Goal: Task Accomplishment & Management: Manage account settings

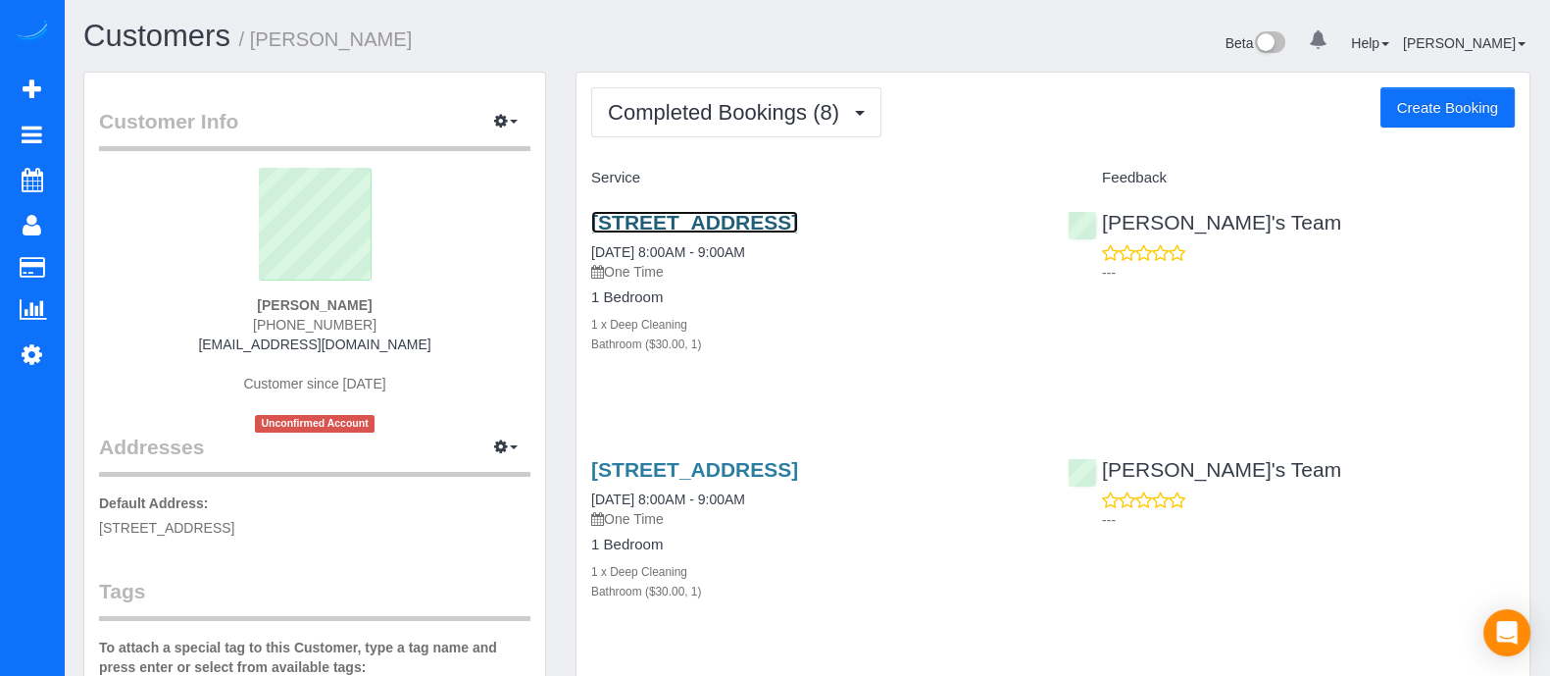
click at [731, 228] on link "[STREET_ADDRESS]" at bounding box center [694, 222] width 207 height 23
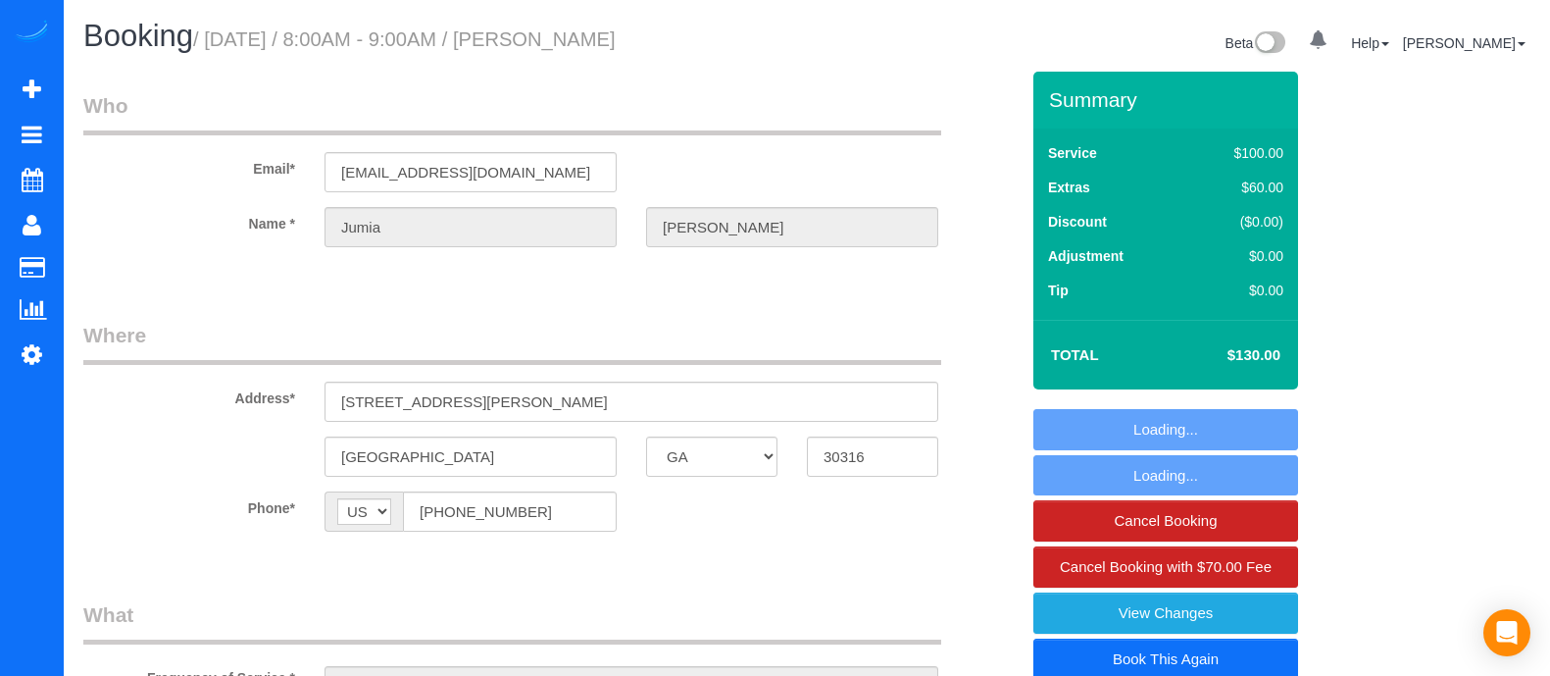
select select "GA"
select select "number:3"
select select "number:6"
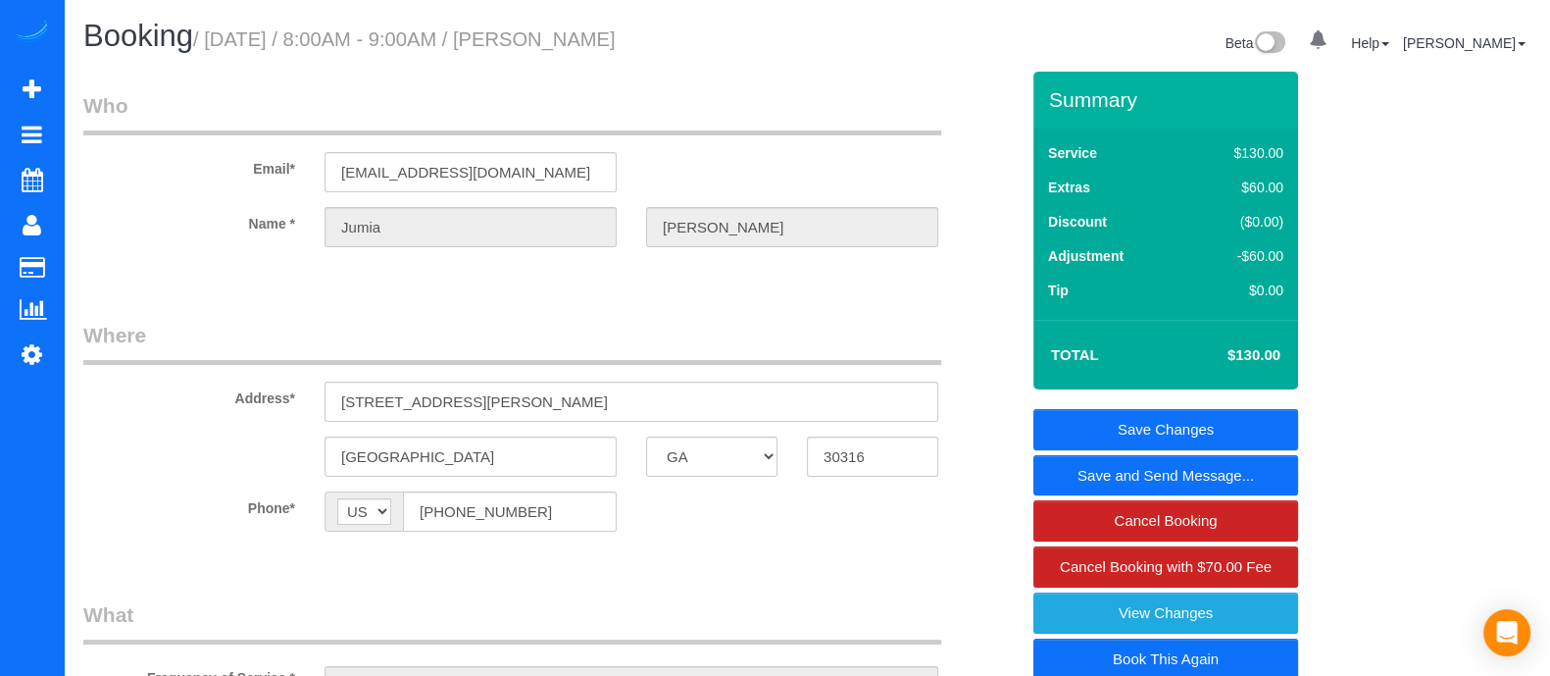
click at [1164, 658] on link "Book This Again" at bounding box center [1166, 658] width 265 height 41
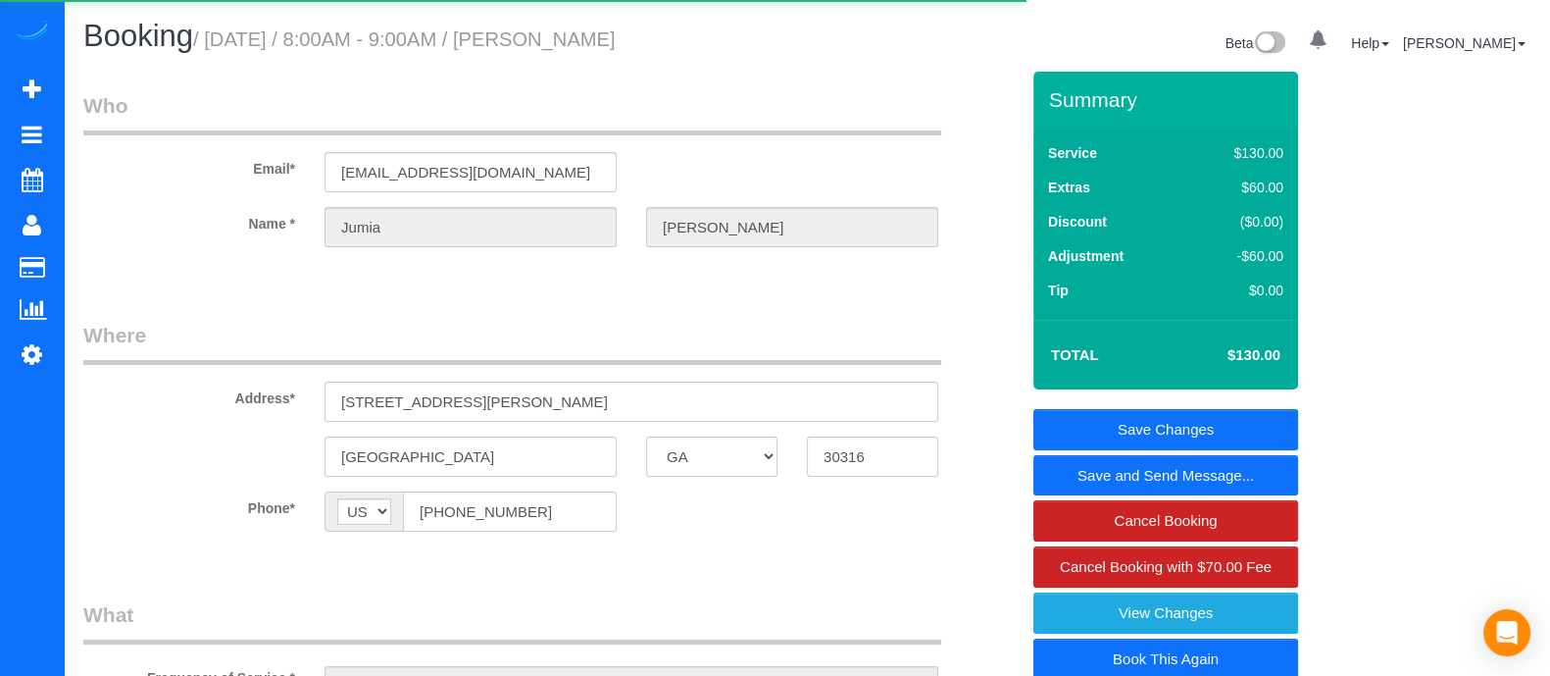
select select "GA"
select select "number:3"
select select "number:6"
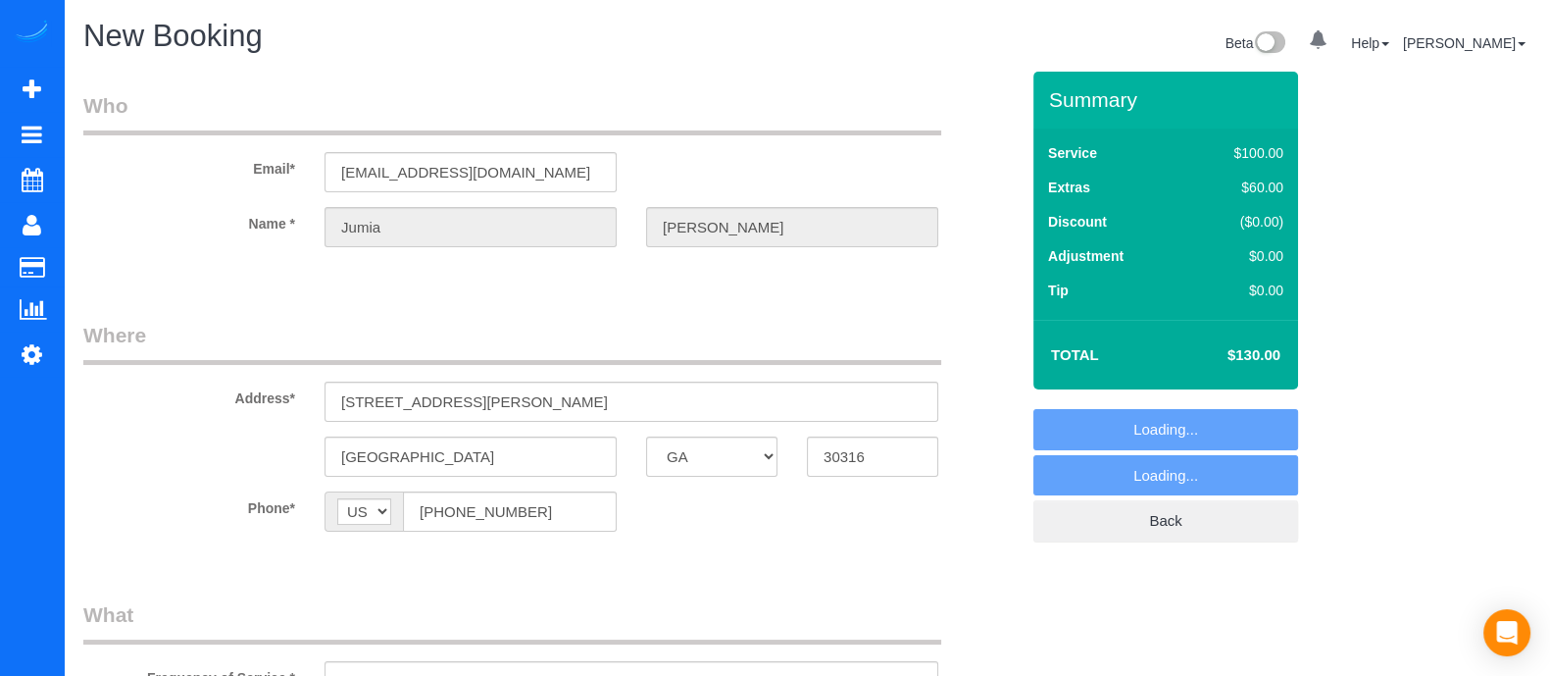
select select "object:1183"
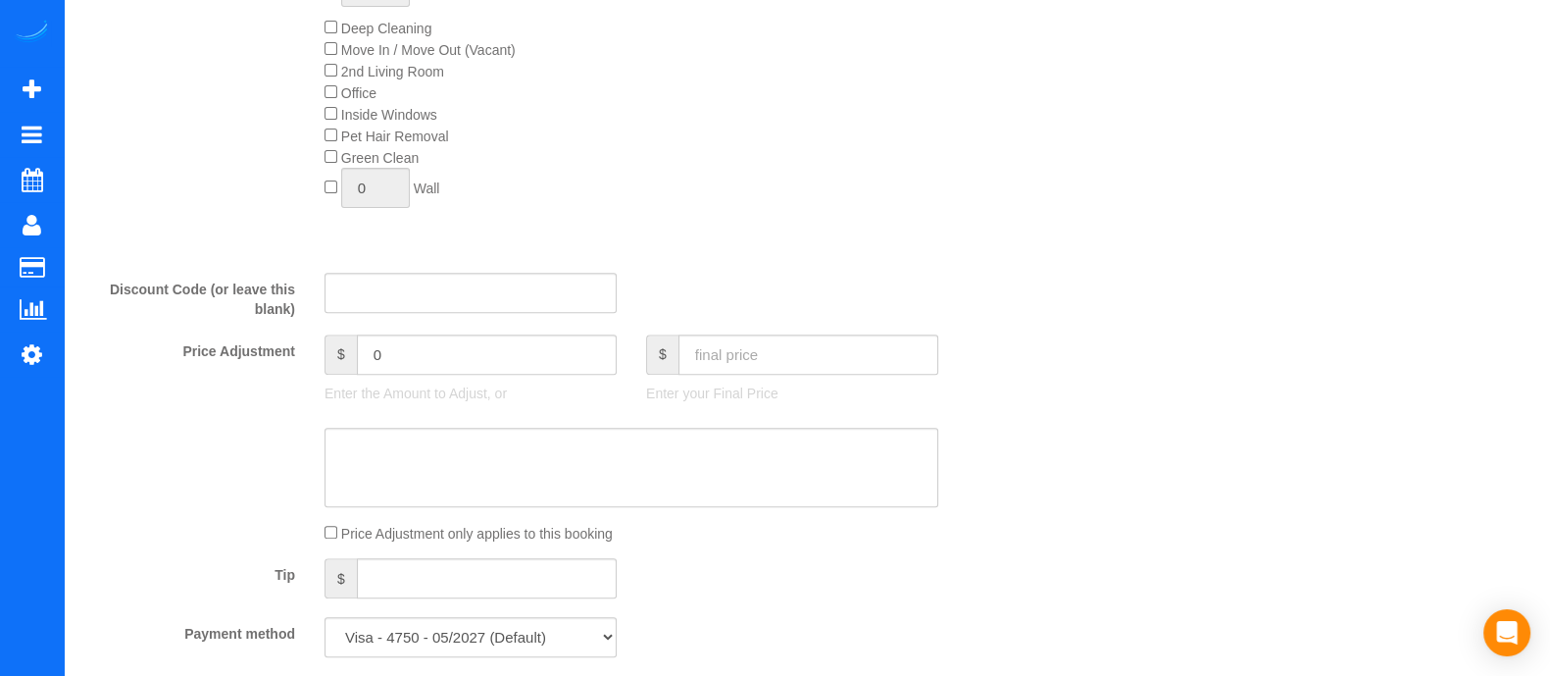
scroll to position [949, 0]
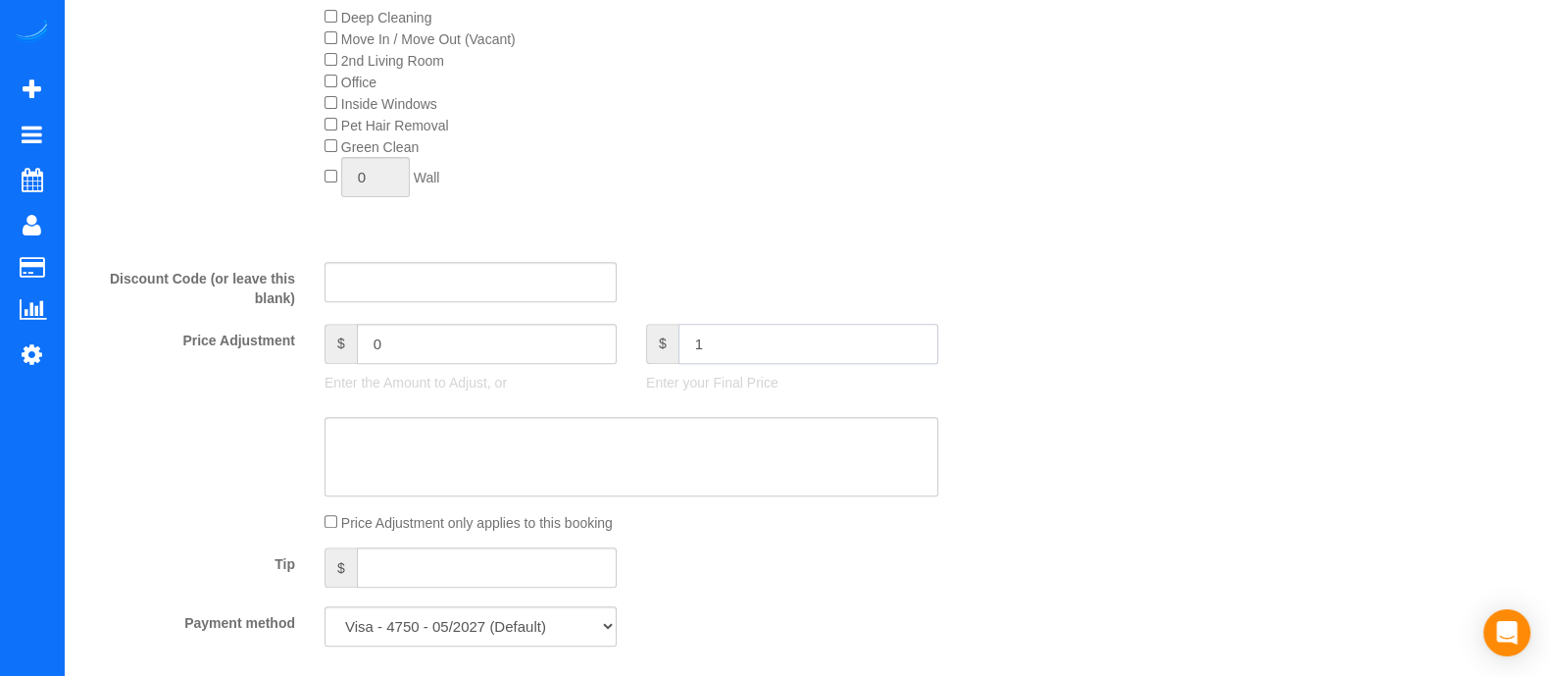
click at [848, 345] on input "1" at bounding box center [809, 344] width 260 height 40
type input "130"
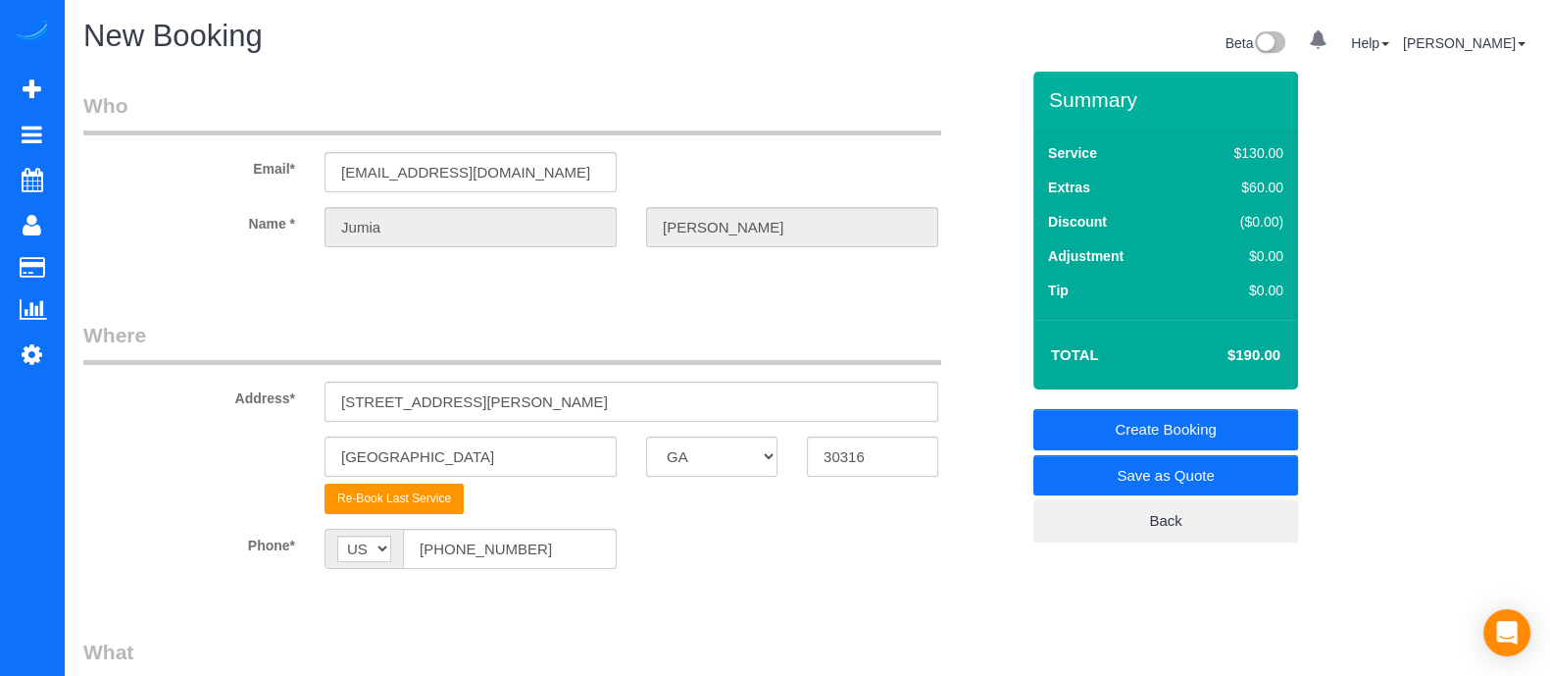
type input "-60"
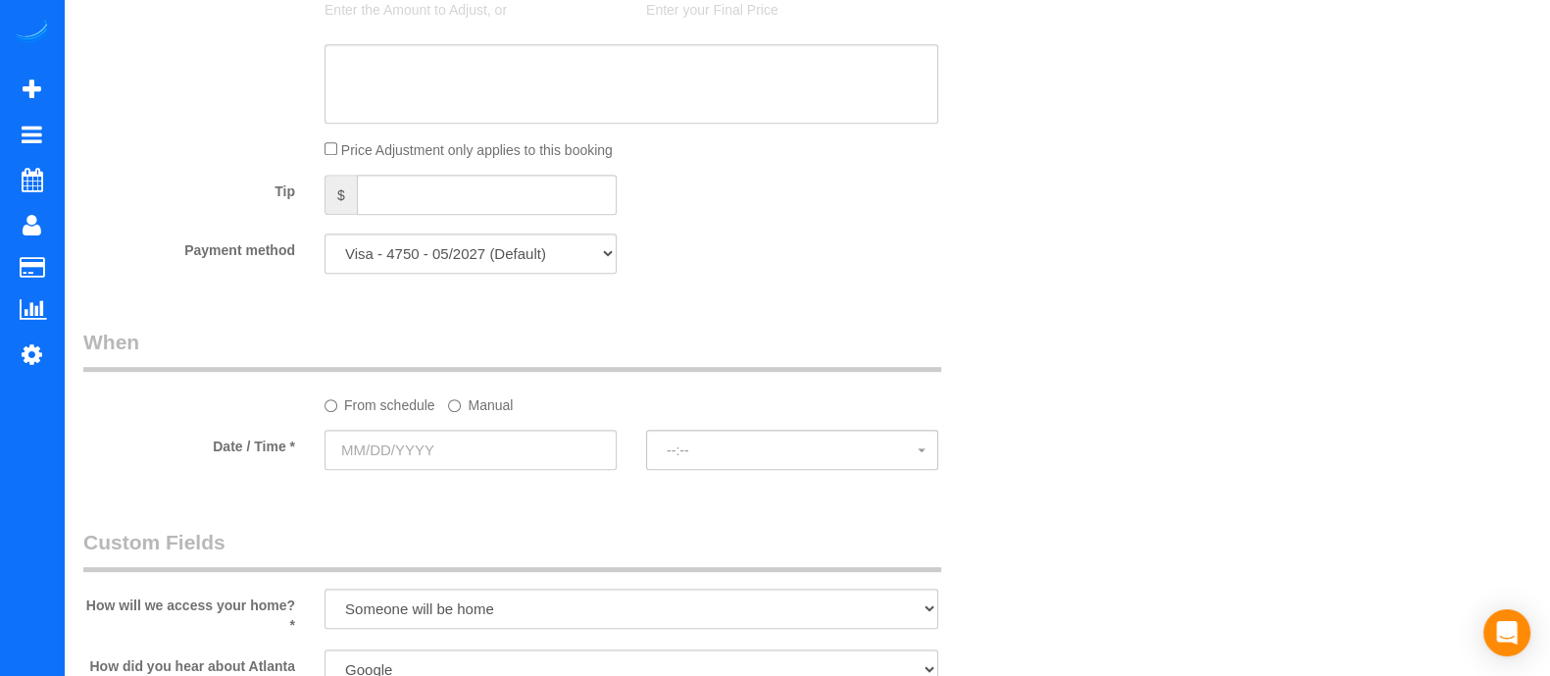
scroll to position [1353, 0]
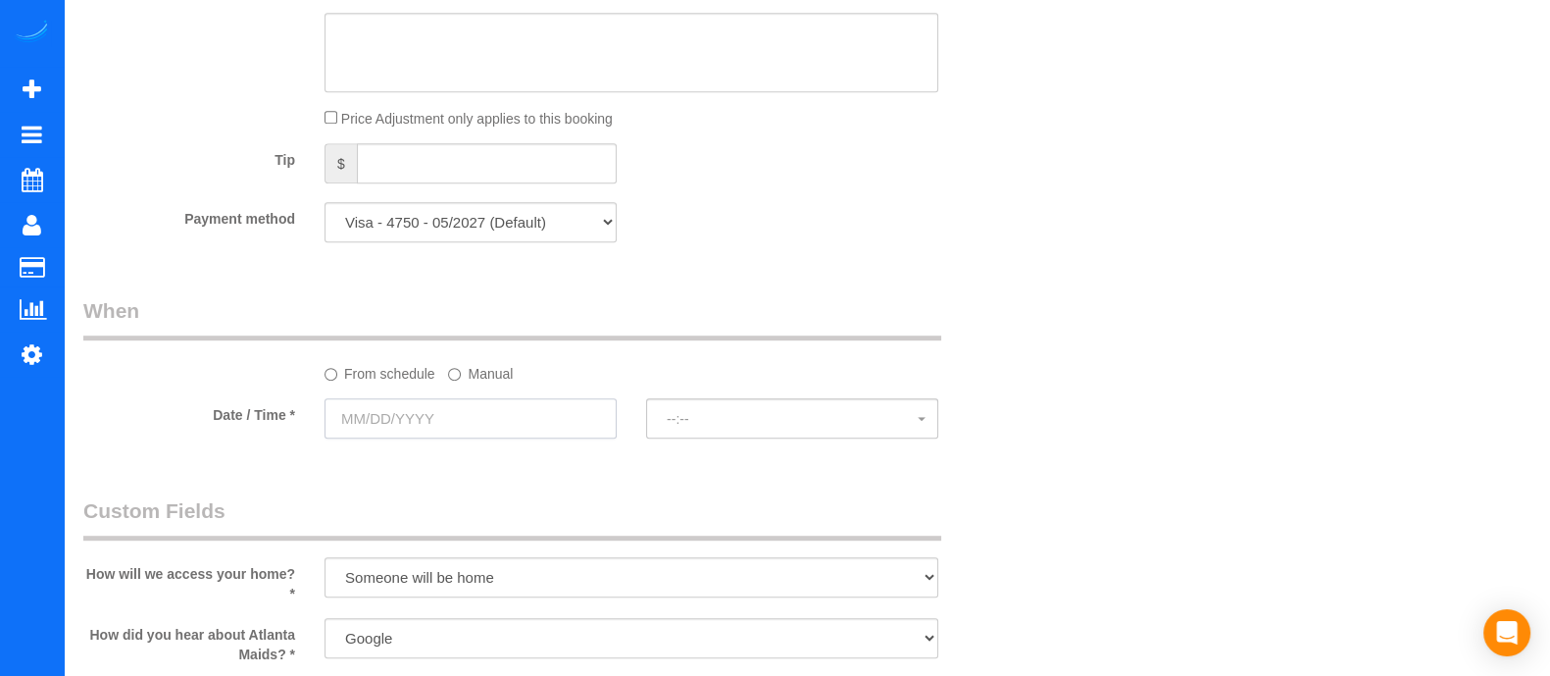
click at [491, 431] on input "text" at bounding box center [471, 418] width 292 height 40
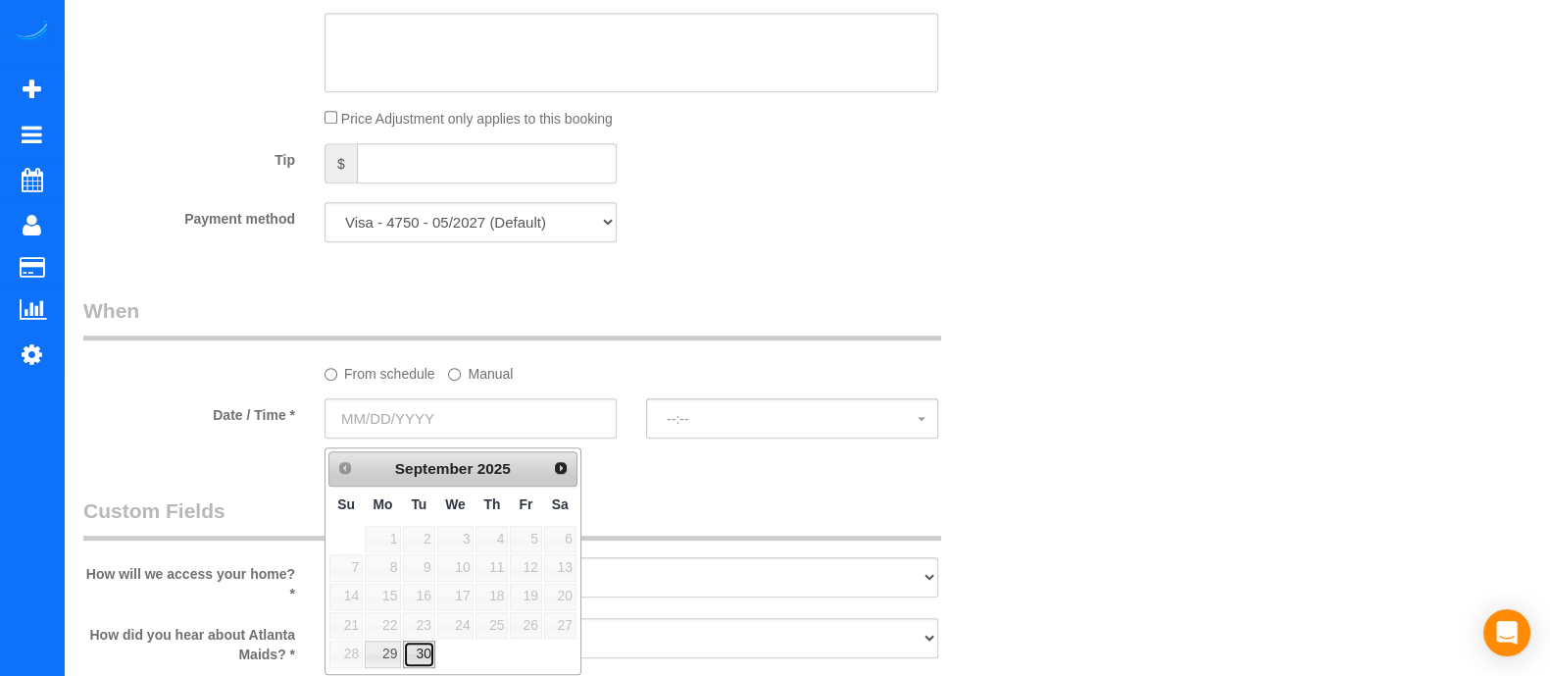
click at [412, 652] on link "30" at bounding box center [418, 653] width 31 height 26
type input "[DATE]"
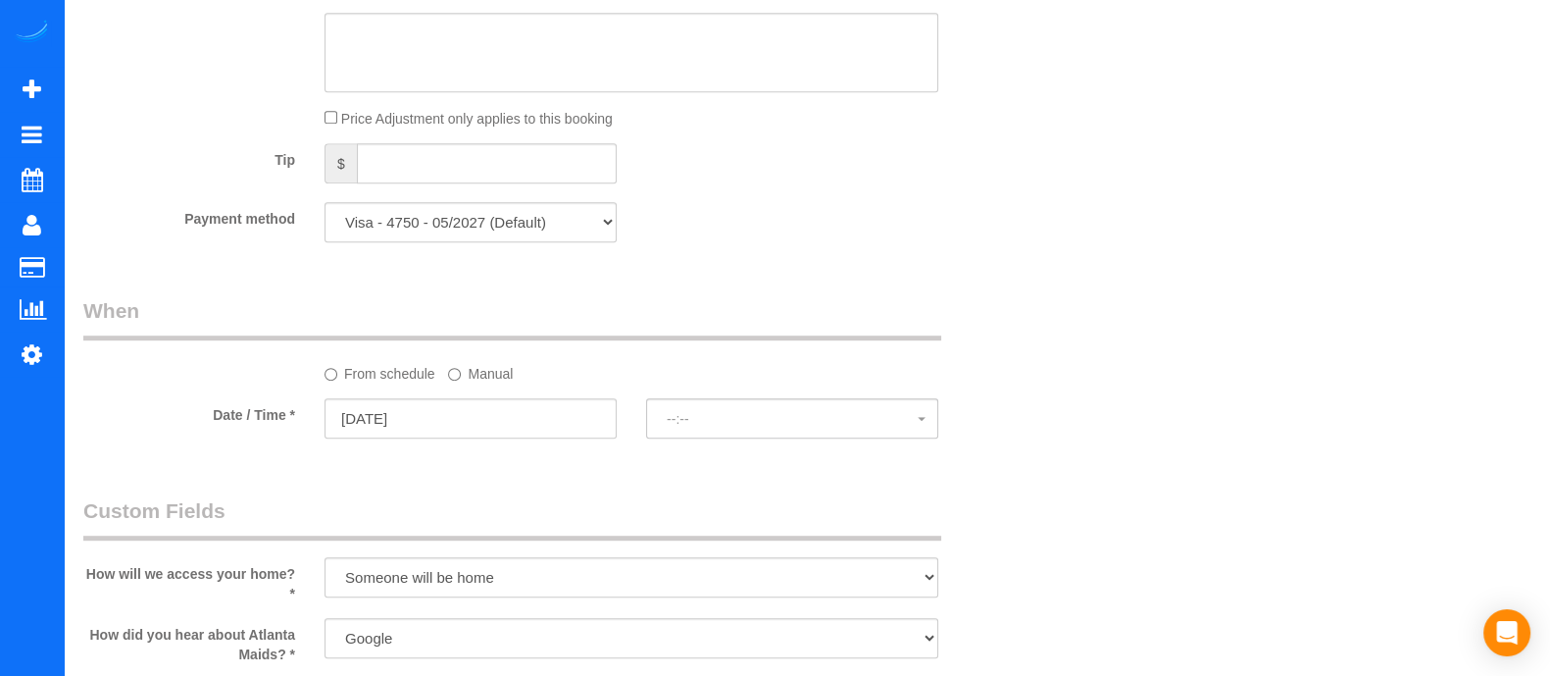
select select "spot6"
click at [475, 383] on label "Manual" at bounding box center [480, 370] width 65 height 26
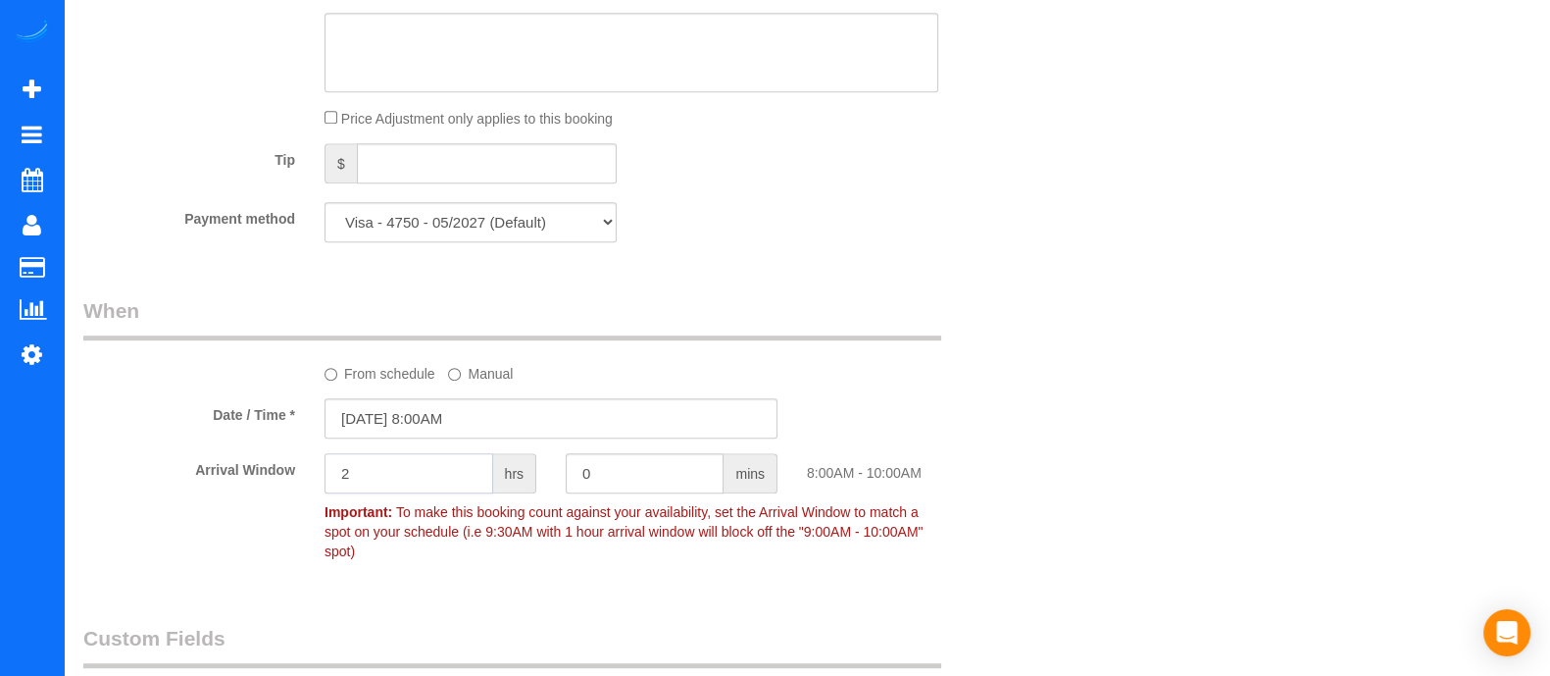
click at [413, 479] on input "2" at bounding box center [409, 473] width 169 height 40
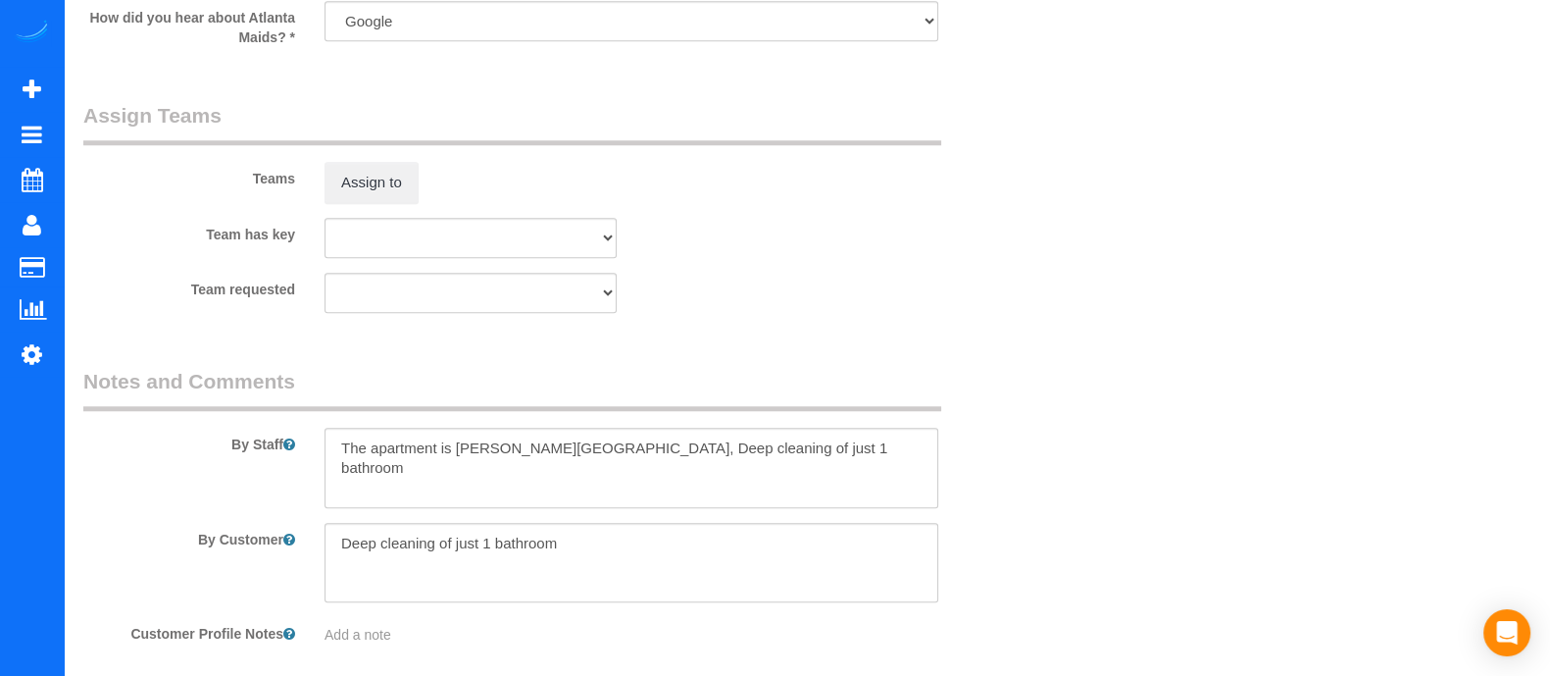
scroll to position [2094, 0]
type input "1"
click at [365, 174] on button "Assign to" at bounding box center [372, 186] width 94 height 41
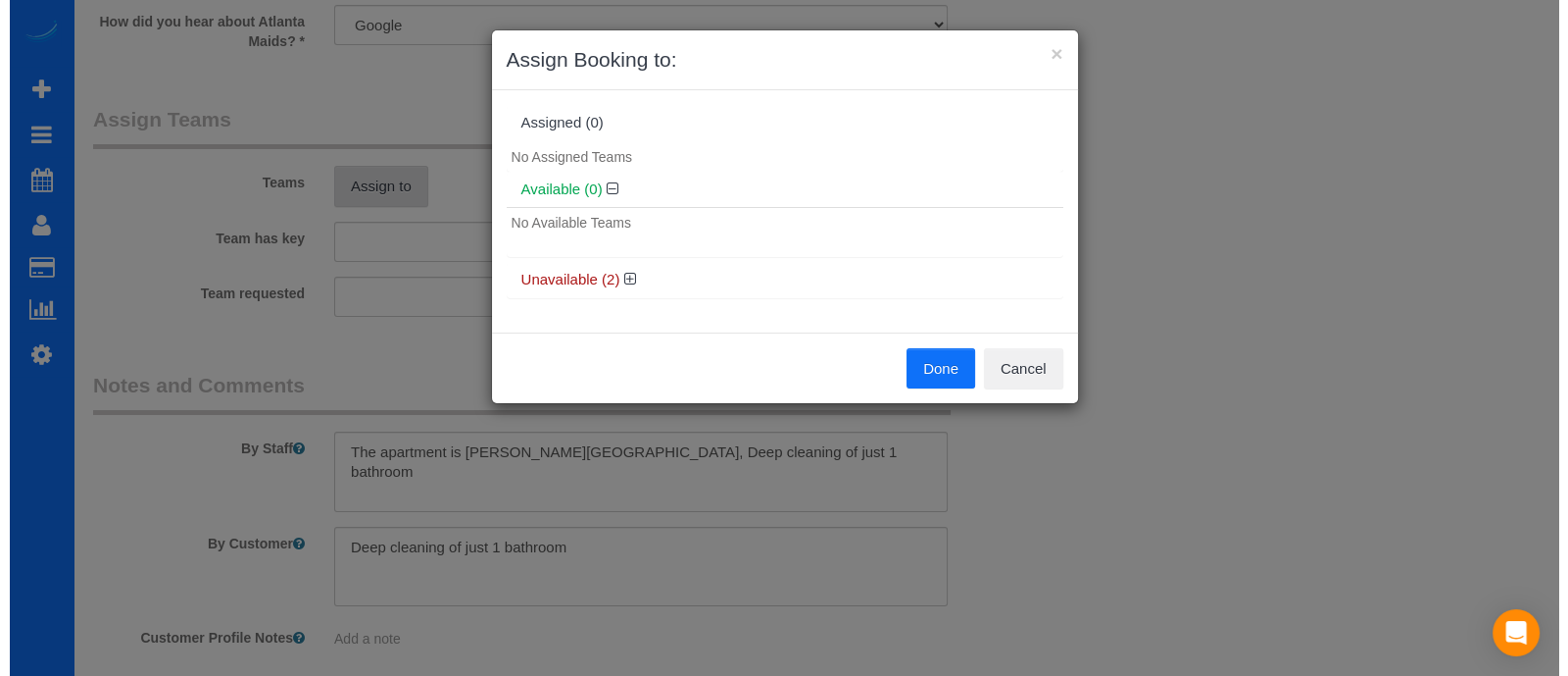
scroll to position [2092, 0]
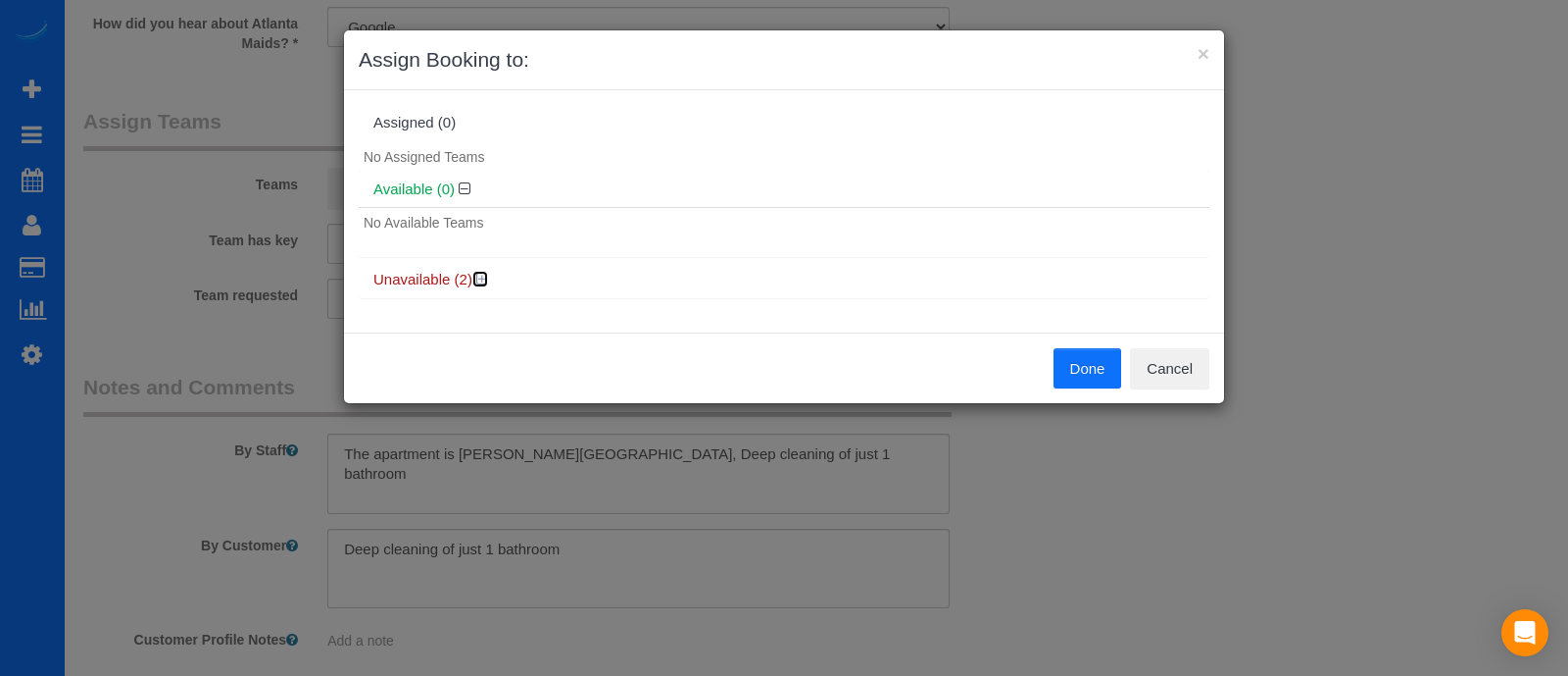
click at [478, 275] on icon at bounding box center [483, 279] width 12 height 15
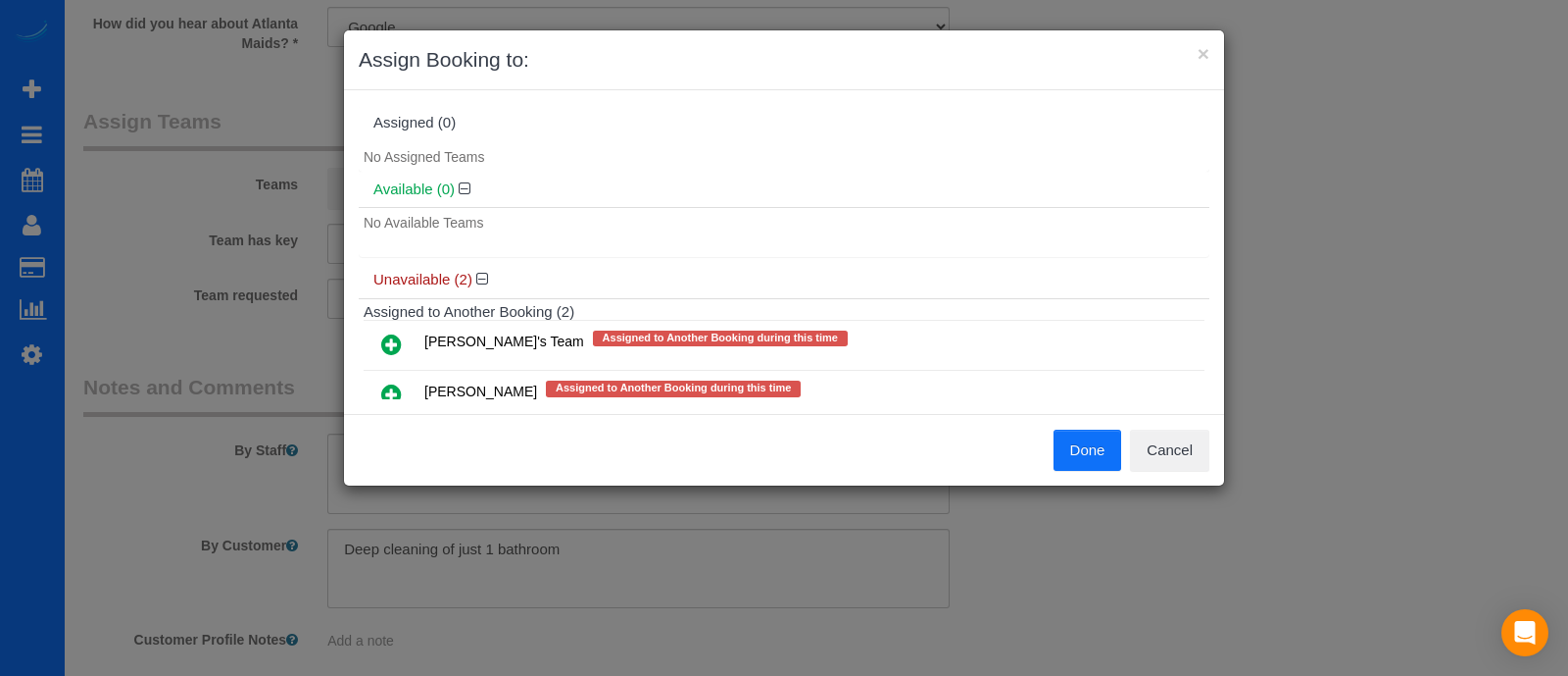
click at [396, 336] on icon at bounding box center [391, 344] width 21 height 24
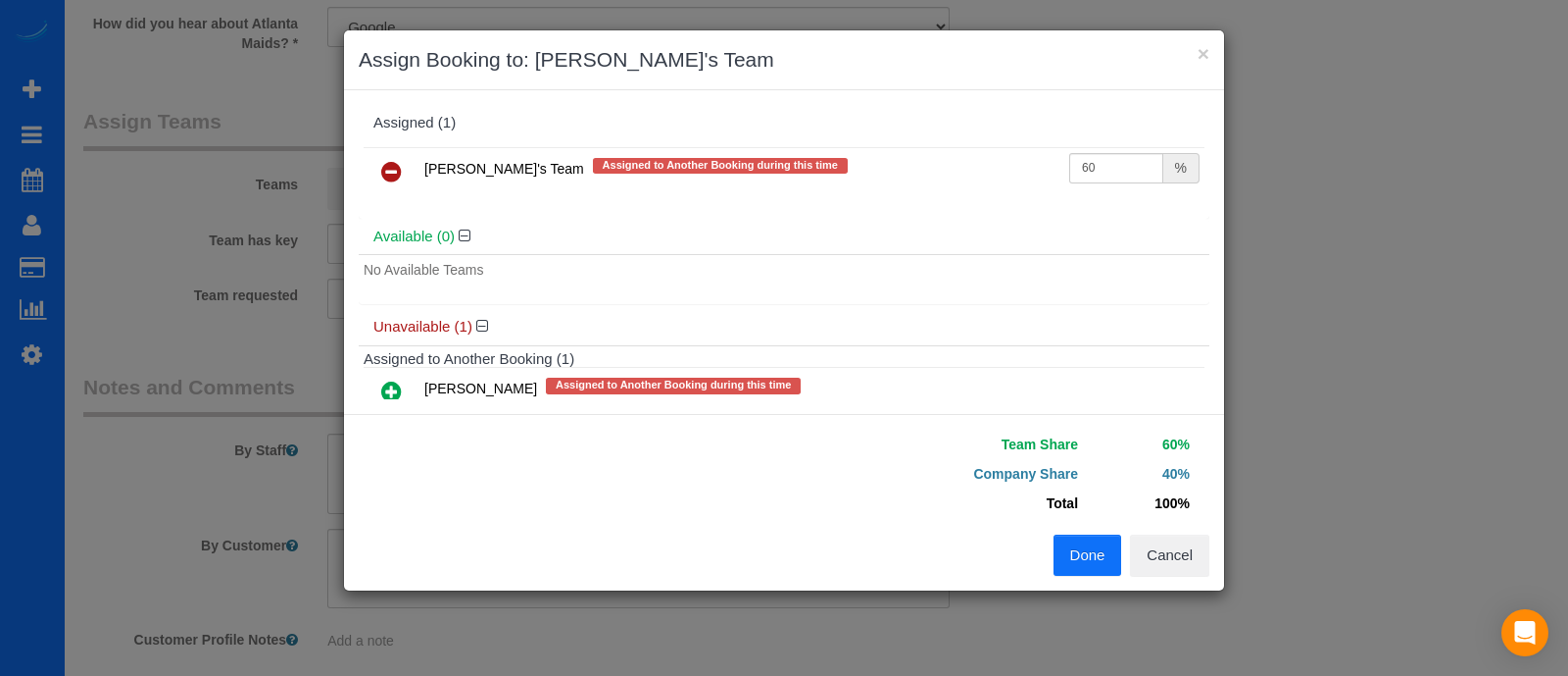
click at [1092, 551] on button "Done" at bounding box center [1087, 554] width 69 height 41
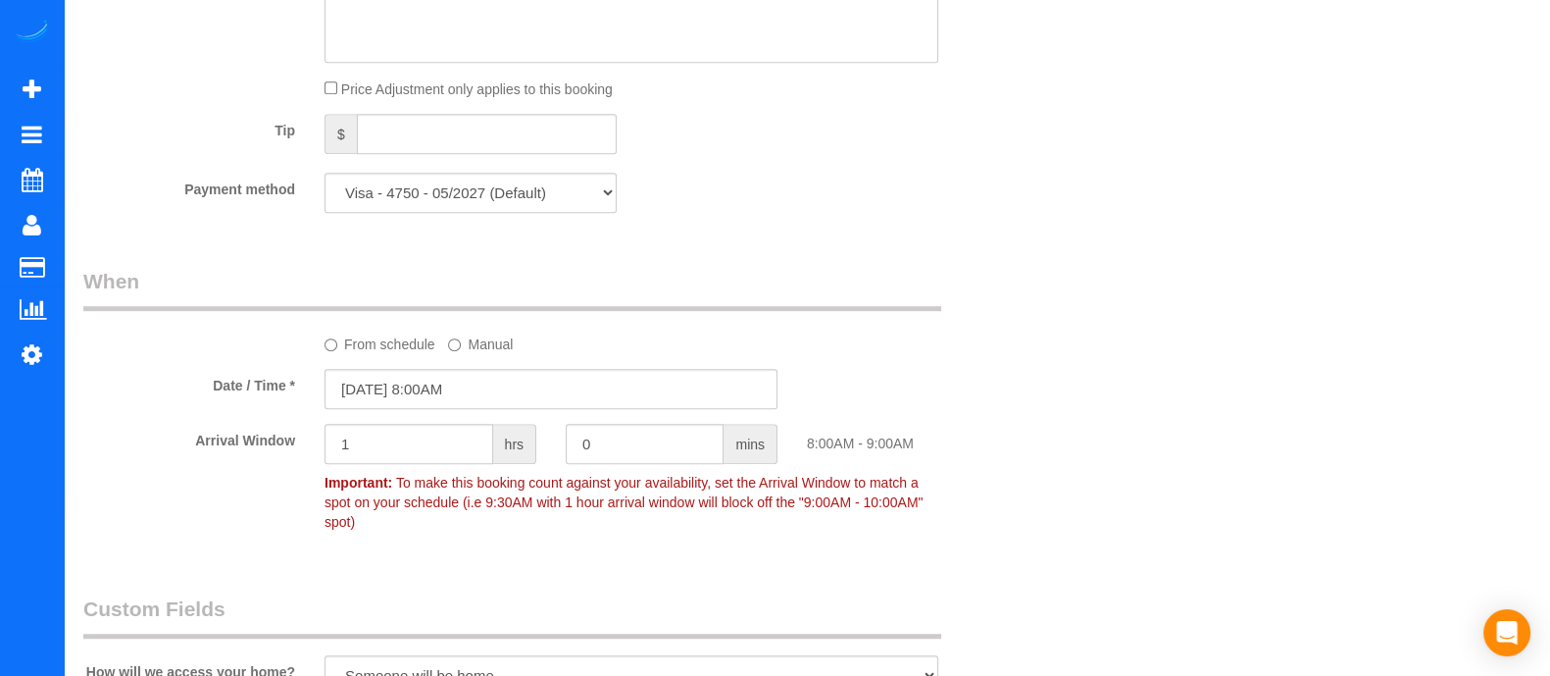
scroll to position [0, 0]
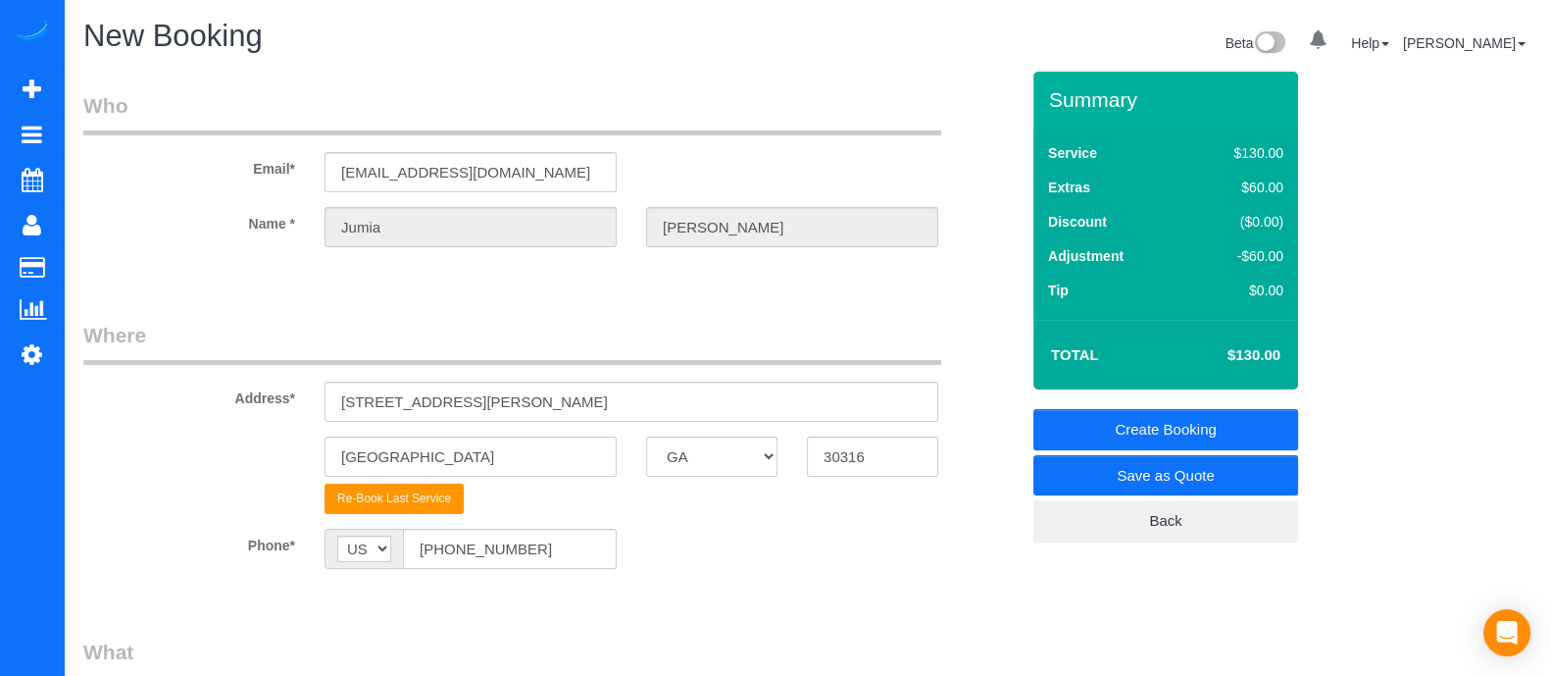
click at [1074, 425] on link "Create Booking" at bounding box center [1166, 429] width 265 height 41
